Goal: Information Seeking & Learning: Find specific fact

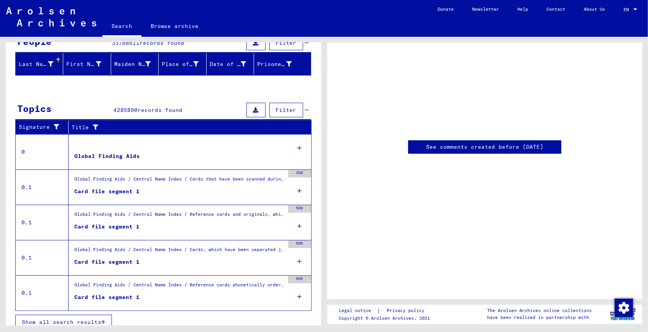
scroll to position [80, 0]
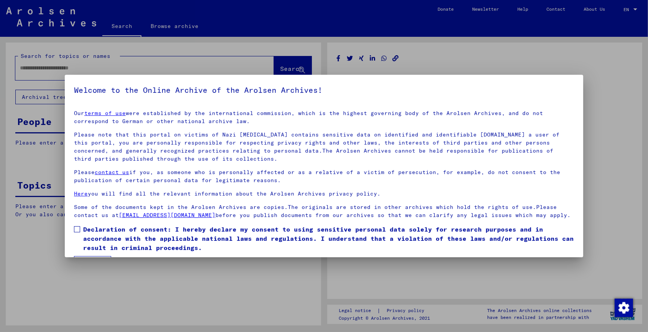
type input "********"
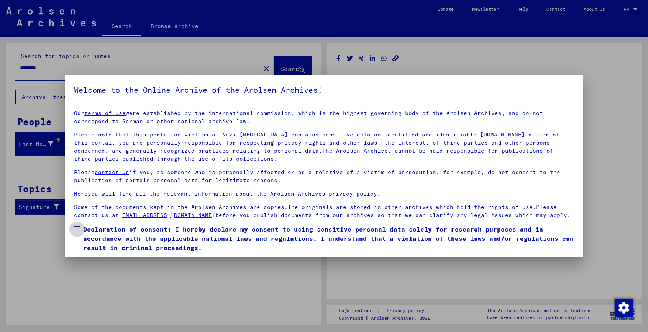
click at [75, 232] on span at bounding box center [77, 229] width 6 height 6
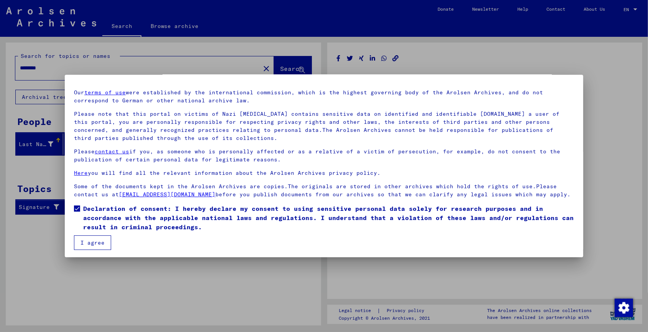
scroll to position [30, 0]
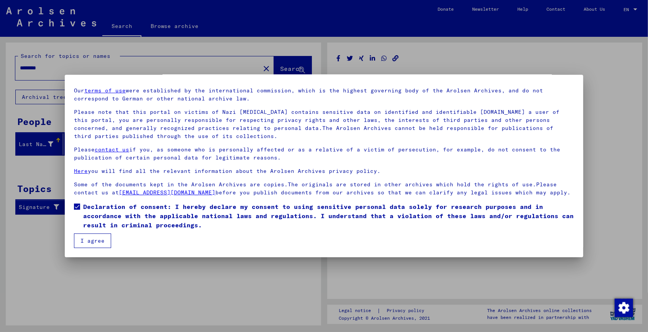
click at [94, 241] on button "I agree" at bounding box center [92, 240] width 37 height 15
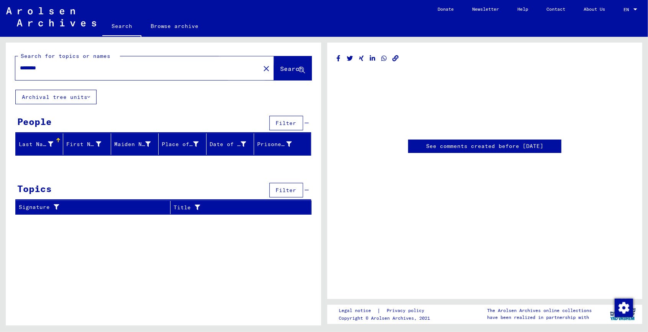
click at [280, 69] on span "Search" at bounding box center [291, 69] width 23 height 8
